Goal: Obtain resource: Download file/media

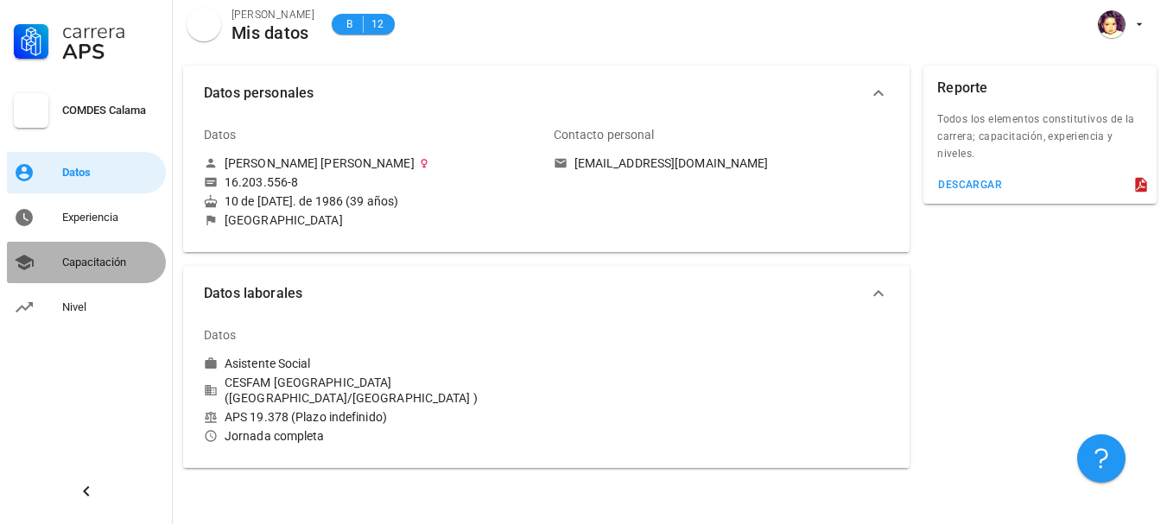
click at [81, 274] on div "Capacitación" at bounding box center [110, 263] width 97 height 28
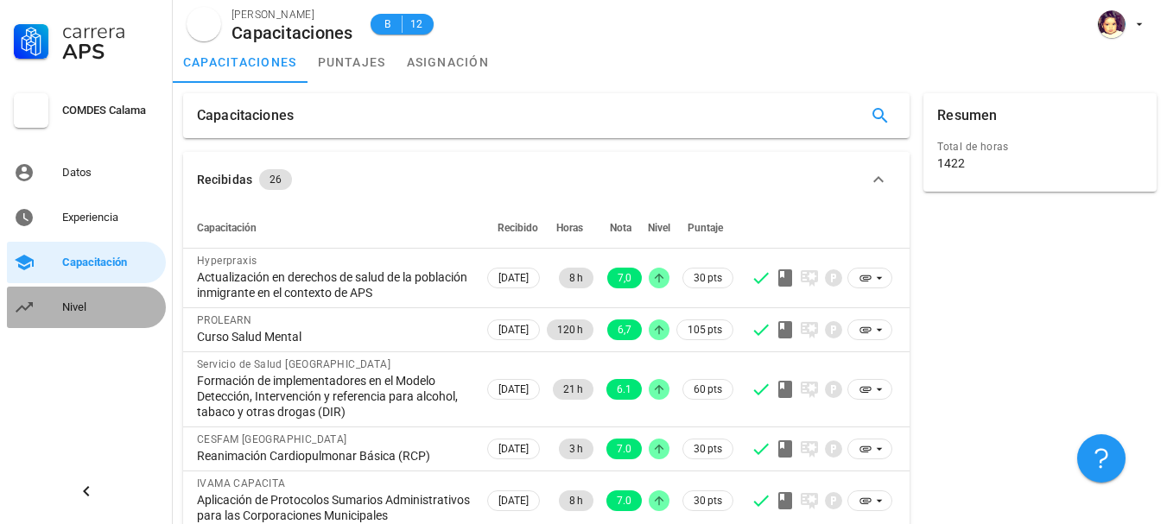
click at [82, 316] on div "Nivel" at bounding box center [110, 308] width 97 height 28
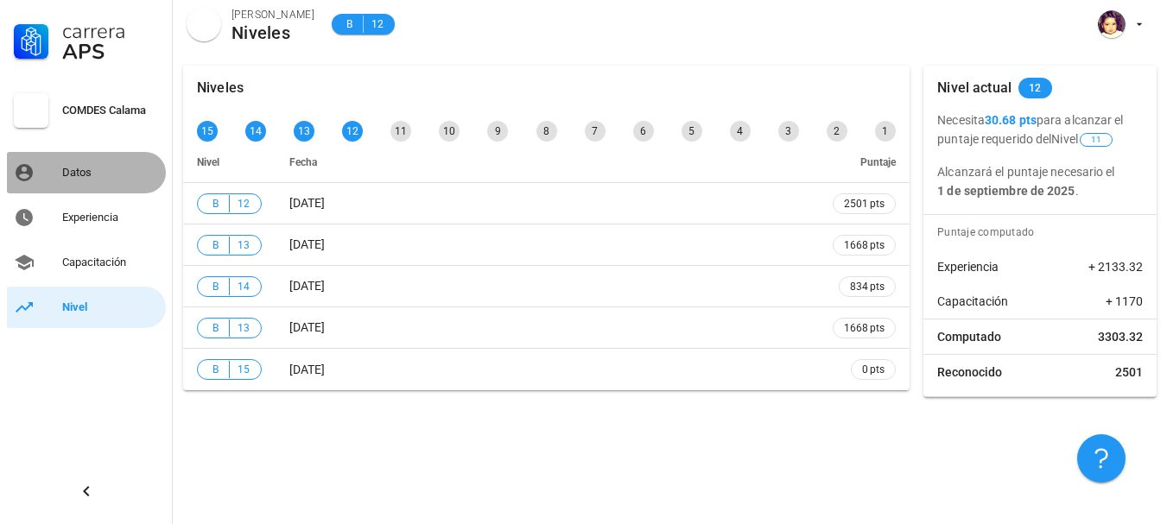
click at [92, 180] on div "Datos" at bounding box center [110, 173] width 97 height 28
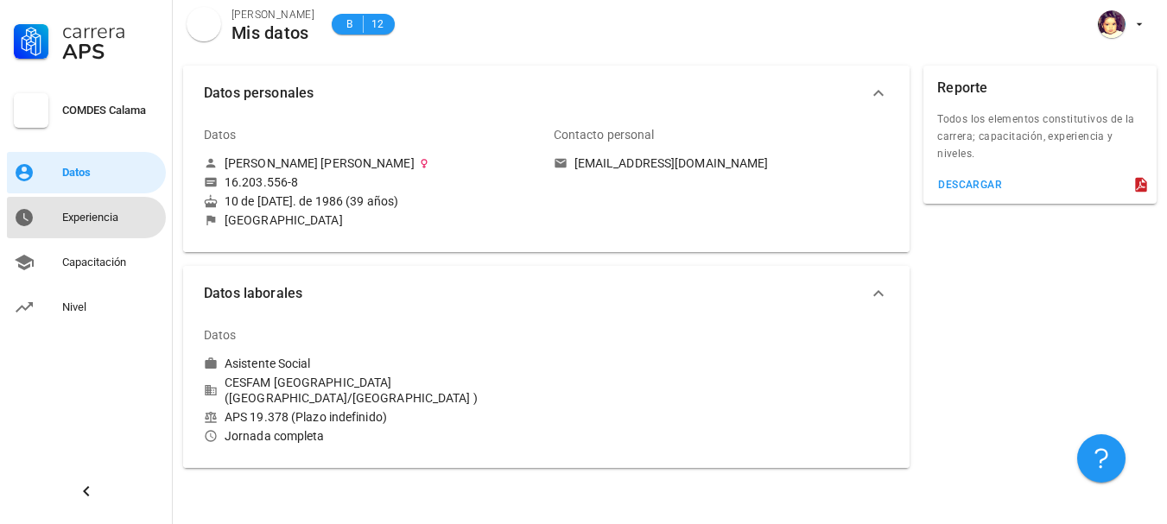
click at [91, 230] on div "Experiencia" at bounding box center [110, 218] width 97 height 28
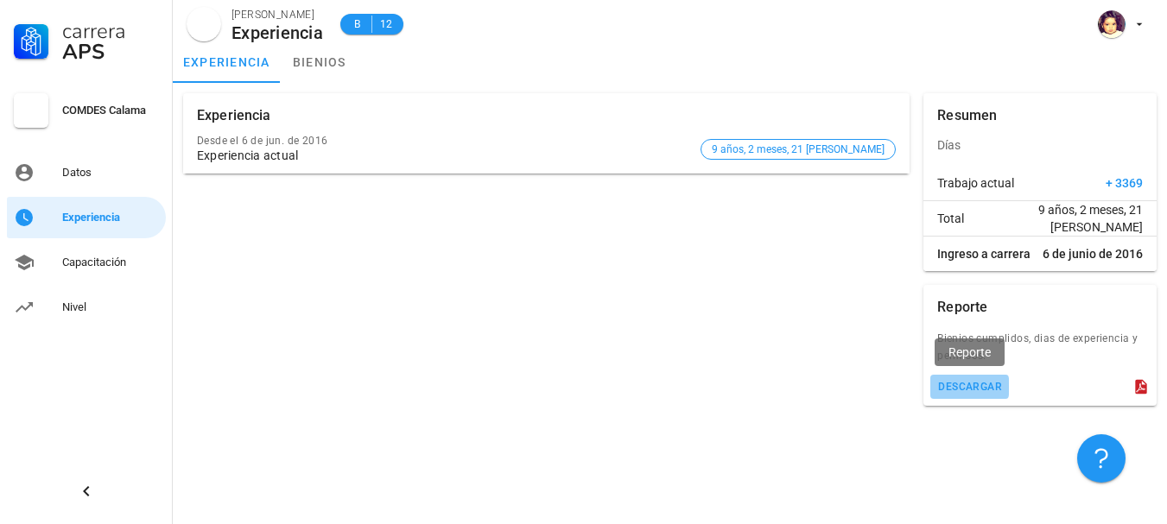
click at [993, 390] on div "descargar" at bounding box center [969, 387] width 65 height 12
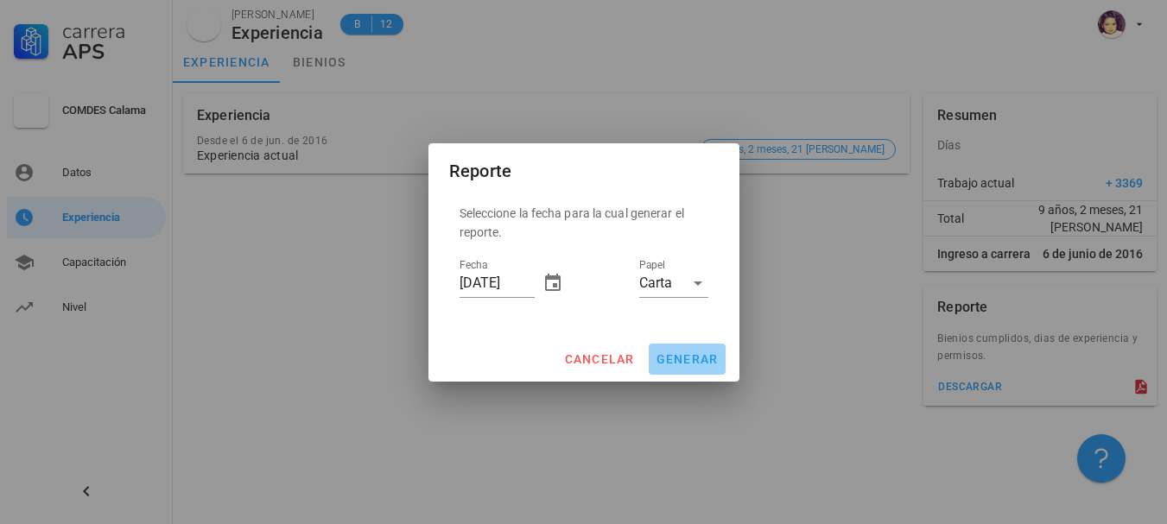
click at [685, 366] on button "generar" at bounding box center [687, 359] width 77 height 31
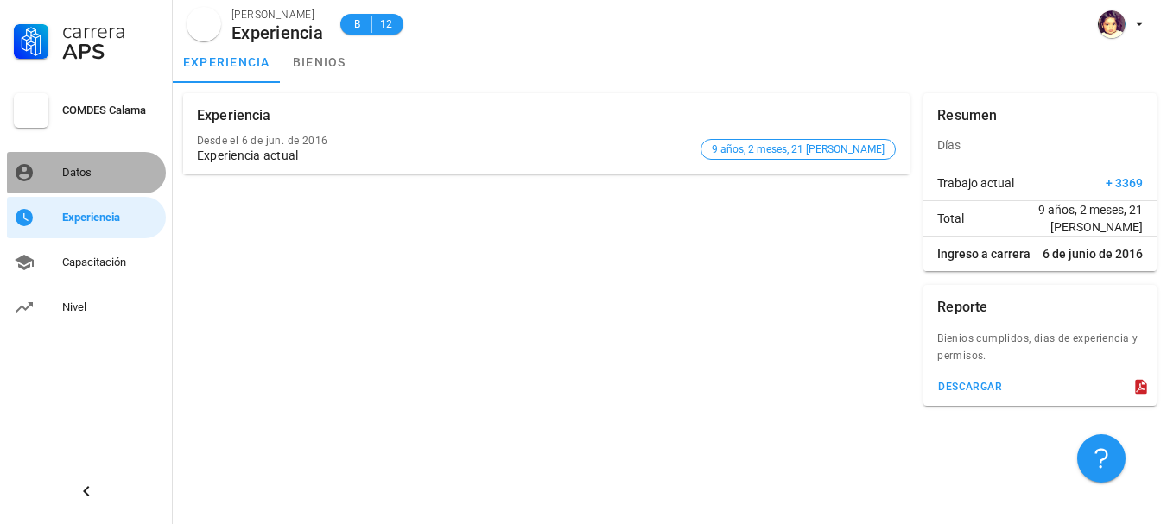
click at [95, 183] on div "Datos" at bounding box center [110, 173] width 97 height 28
